Goal: Transaction & Acquisition: Purchase product/service

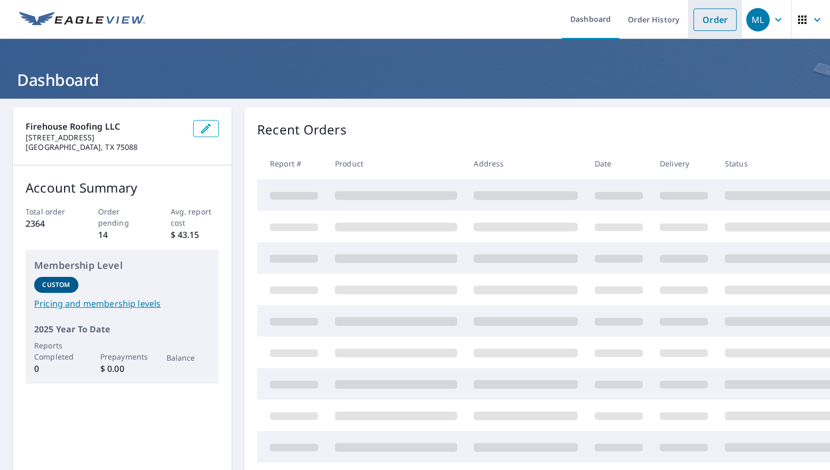
click at [696, 21] on link "Order" at bounding box center [714, 20] width 43 height 22
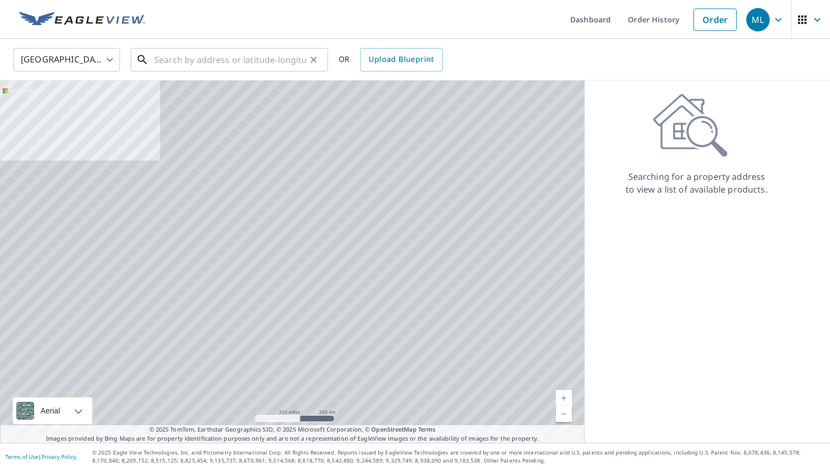
click at [184, 60] on input "text" at bounding box center [230, 60] width 152 height 30
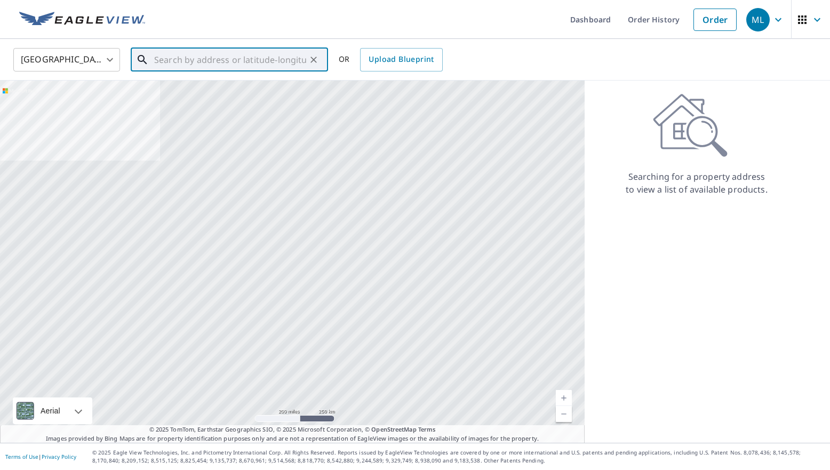
paste input "5096 H Lively Road Ponder, TX 76259"
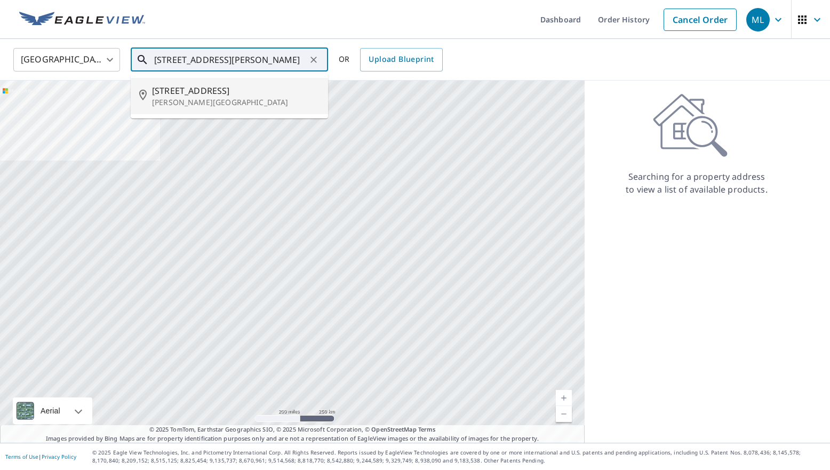
click at [195, 99] on p "Ponder, TX 76259" at bounding box center [235, 102] width 167 height 11
type input "5096 H Lively Rd Ponder, TX 76259"
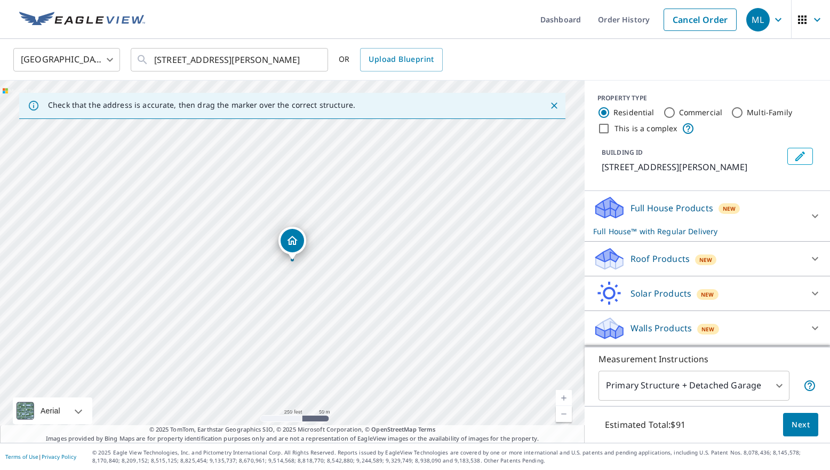
click at [671, 263] on p "Roof Products" at bounding box center [659, 258] width 59 height 13
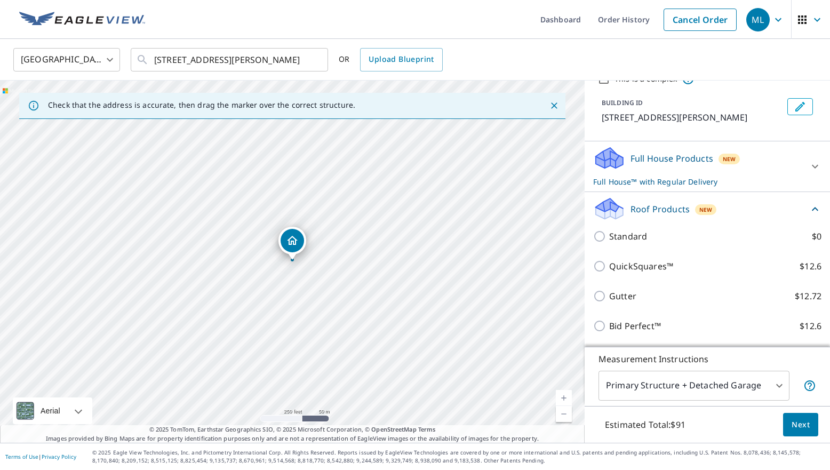
scroll to position [73, 0]
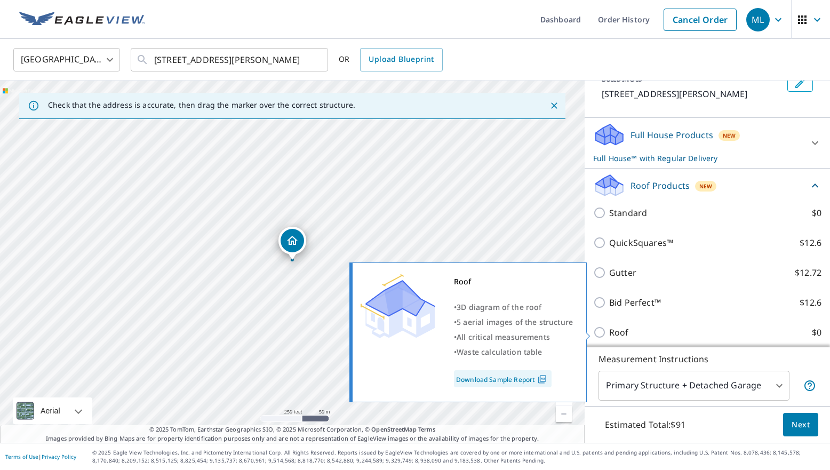
click at [600, 332] on input "Roof $0" at bounding box center [601, 332] width 16 height 13
checkbox input "true"
type input "3"
checkbox input "false"
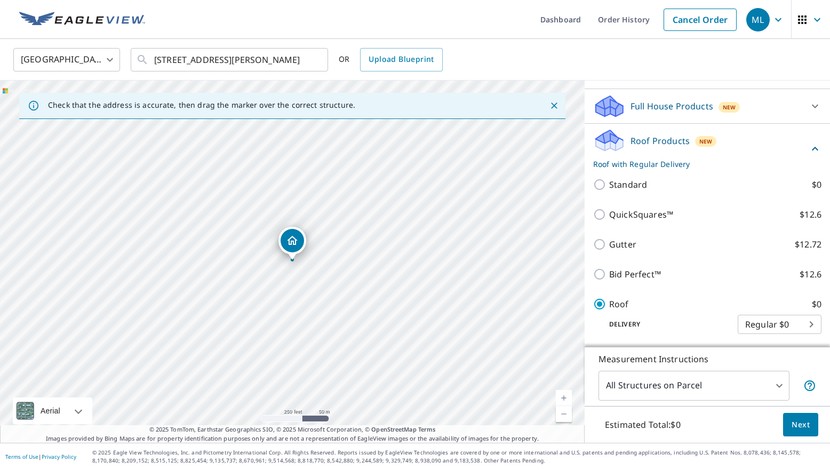
click at [798, 423] on span "Next" at bounding box center [800, 424] width 18 height 13
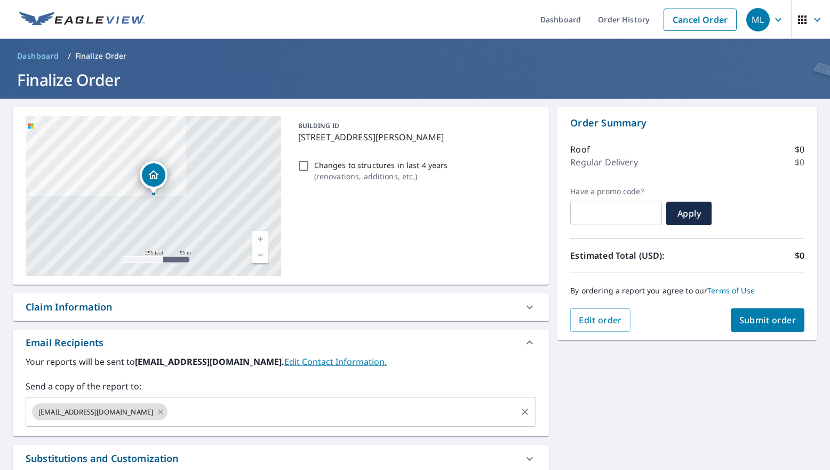
click at [156, 412] on icon at bounding box center [160, 412] width 9 height 12
checkbox input "true"
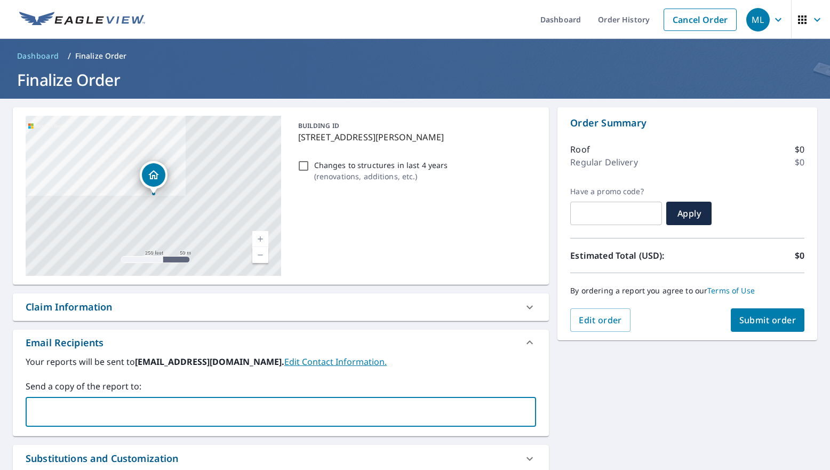
click at [137, 410] on input "text" at bounding box center [272, 412] width 485 height 20
type input "jessica@callfirehouse.com"
click at [762, 319] on span "Submit order" at bounding box center [767, 320] width 57 height 12
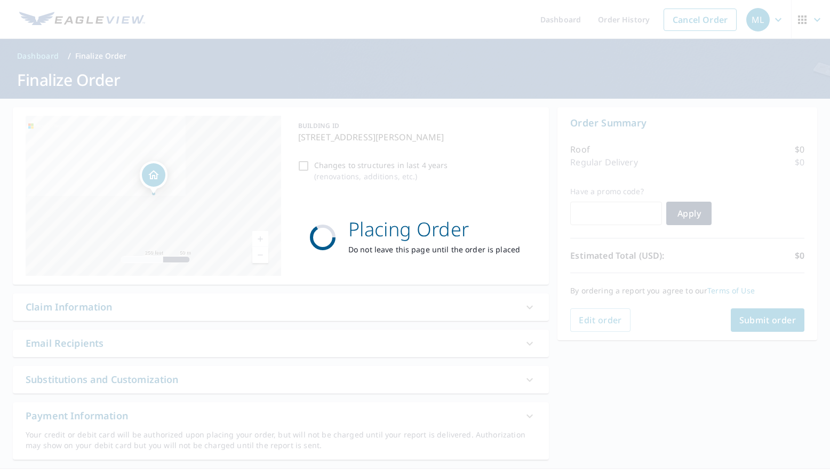
checkbox input "true"
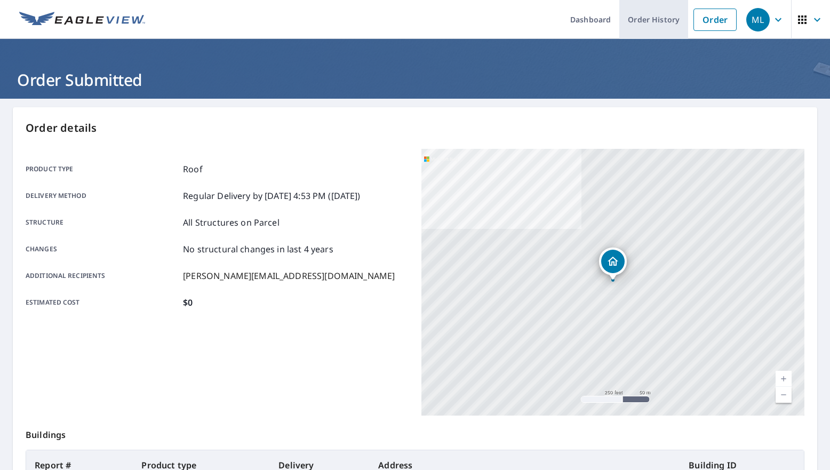
drag, startPoint x: 648, startPoint y: 24, endPoint x: 660, endPoint y: 30, distance: 13.8
click at [648, 24] on link "Order History" at bounding box center [653, 19] width 69 height 39
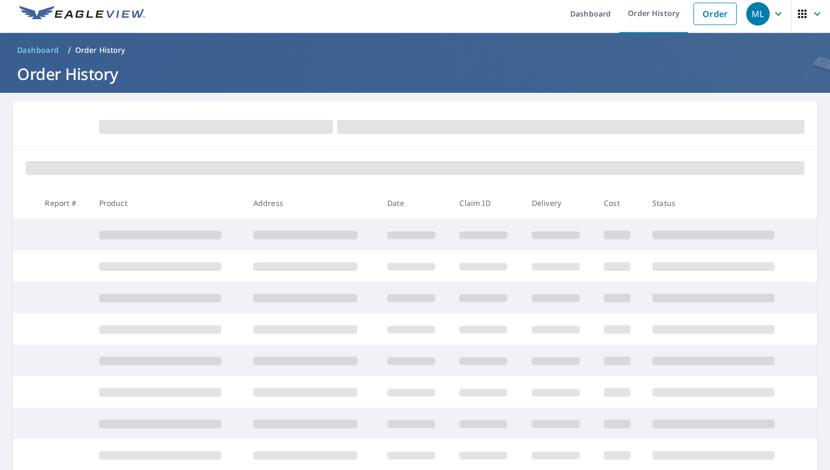
scroll to position [1, 0]
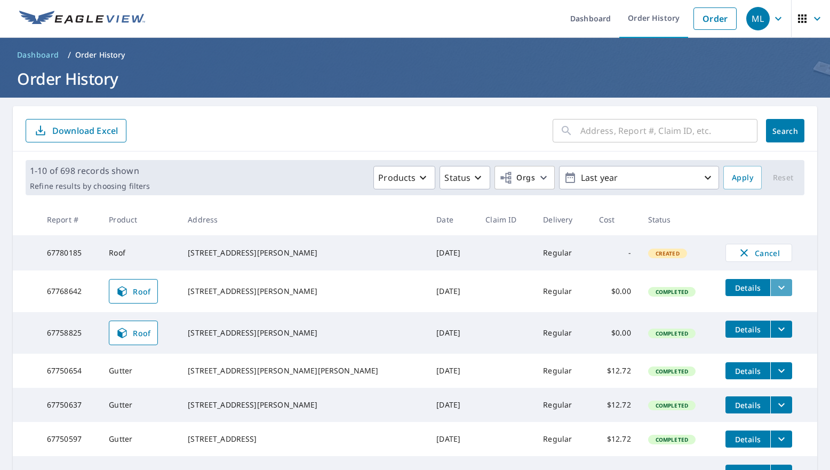
click at [775, 292] on icon "filesDropdownBtn-67768642" at bounding box center [781, 287] width 13 height 13
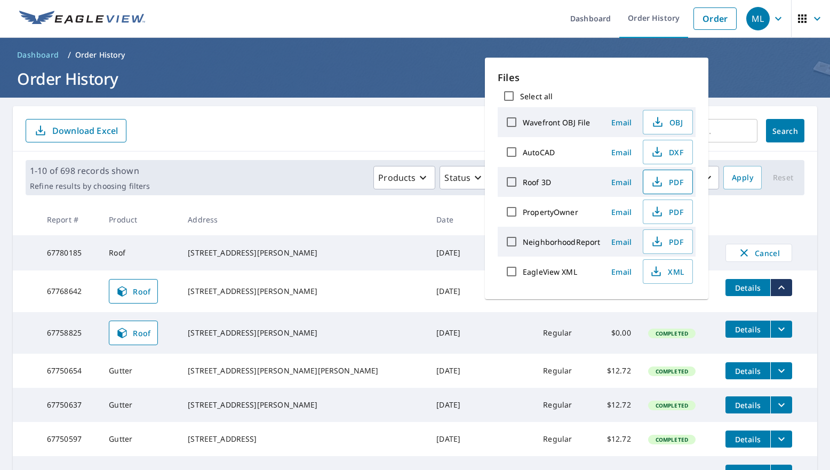
click at [679, 189] on button "PDF" at bounding box center [668, 182] width 50 height 25
drag, startPoint x: 216, startPoint y: 288, endPoint x: 249, endPoint y: 290, distance: 33.1
click at [278, 290] on div "[STREET_ADDRESS][PERSON_NAME]" at bounding box center [303, 291] width 231 height 11
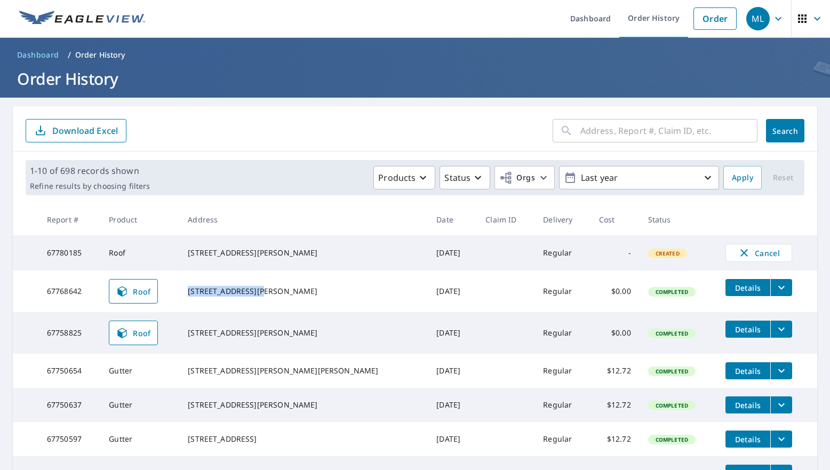
drag, startPoint x: 214, startPoint y: 288, endPoint x: 286, endPoint y: 290, distance: 72.0
click at [286, 290] on div "[STREET_ADDRESS][PERSON_NAME]" at bounding box center [303, 291] width 231 height 11
copy div "3800 White Summit"
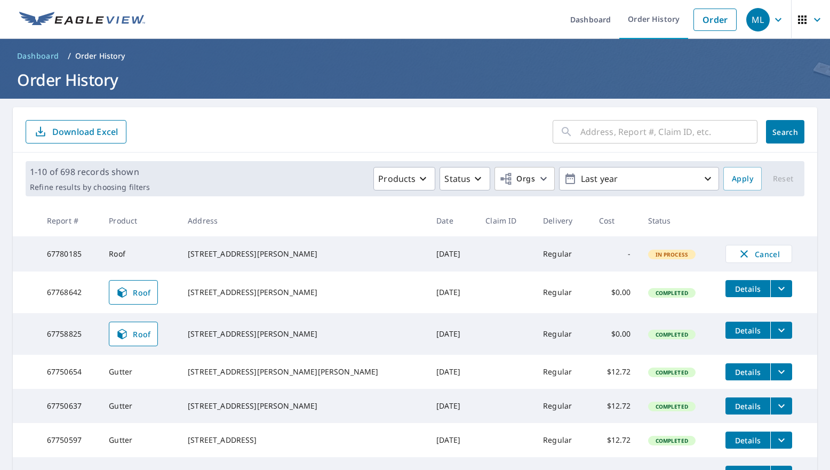
click at [438, 60] on ol "Dashboard / Order History" at bounding box center [415, 55] width 804 height 17
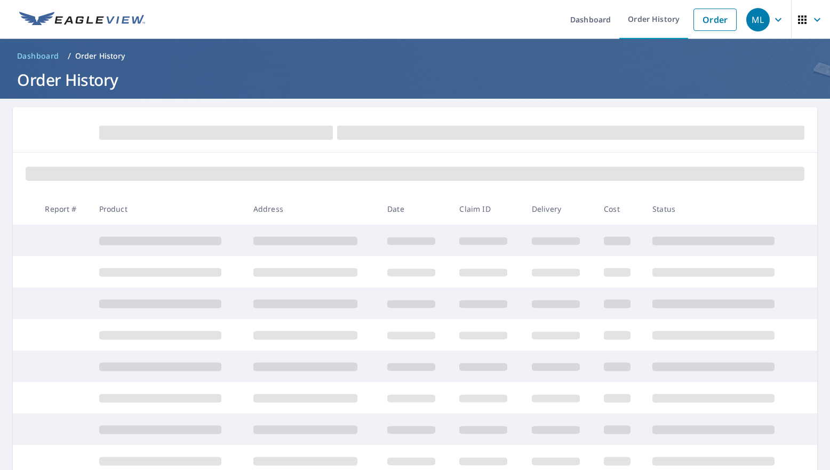
click at [782, 21] on icon "button" at bounding box center [778, 19] width 13 height 13
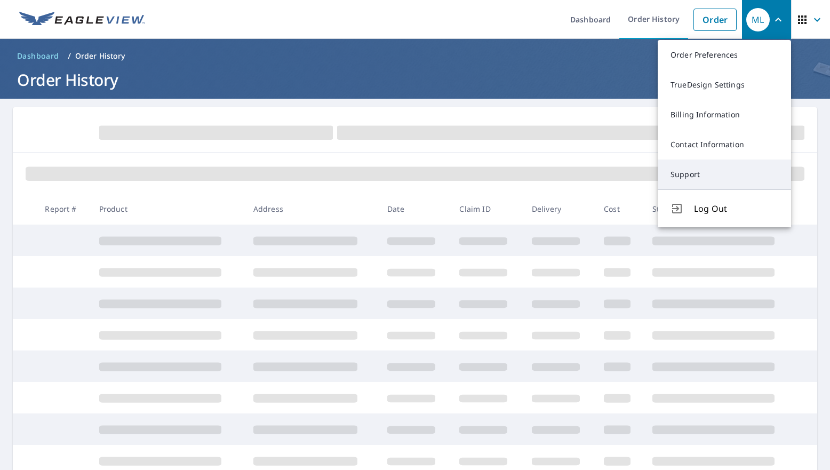
click at [694, 179] on link "Support" at bounding box center [723, 174] width 133 height 30
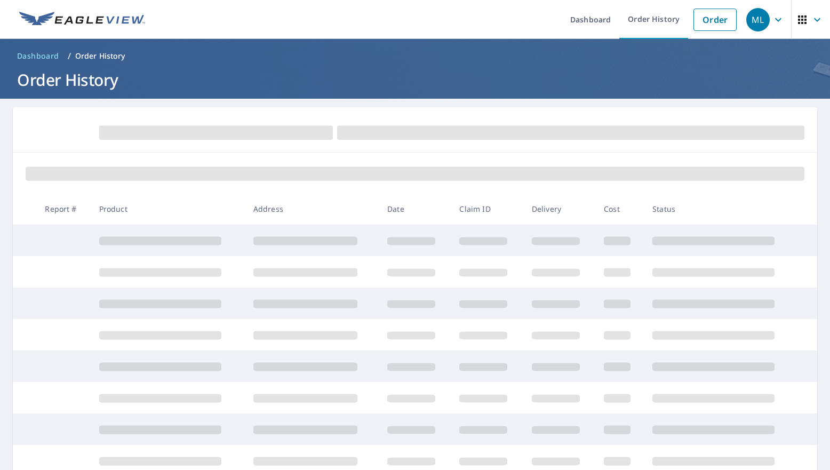
click at [773, 20] on icon "button" at bounding box center [778, 19] width 13 height 13
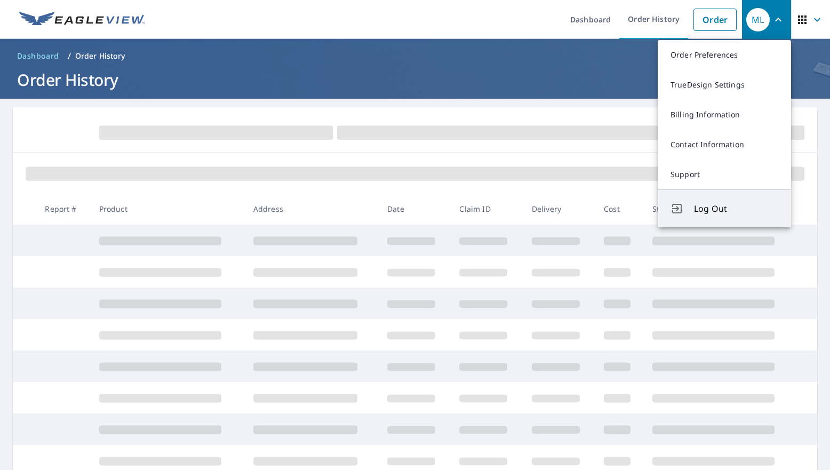
click at [716, 213] on span "Log Out" at bounding box center [736, 208] width 84 height 13
